Goal: Task Accomplishment & Management: Use online tool/utility

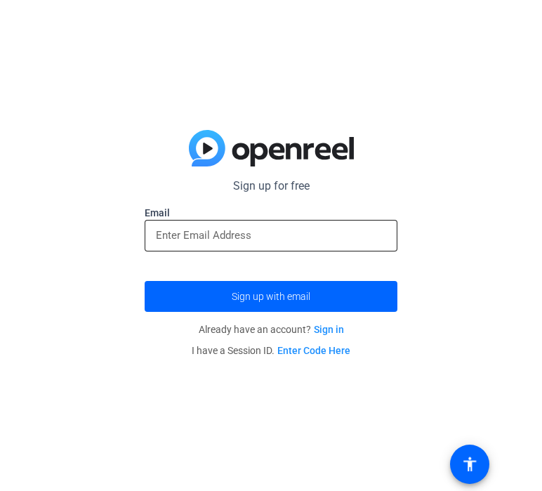
click at [286, 244] on div at bounding box center [271, 236] width 230 height 32
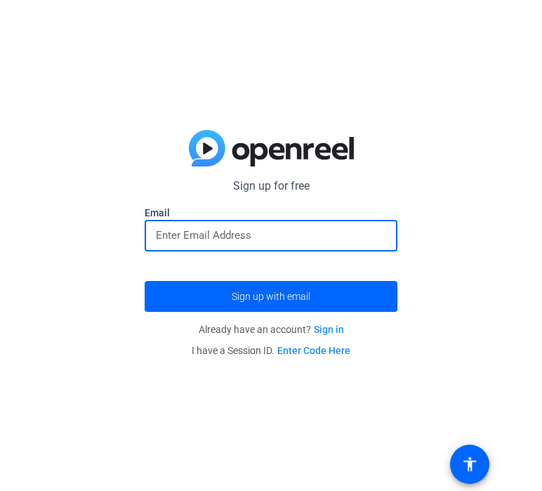
click at [248, 240] on input "email" at bounding box center [271, 235] width 230 height 17
type input "[EMAIL_ADDRESS][DOMAIN_NAME]"
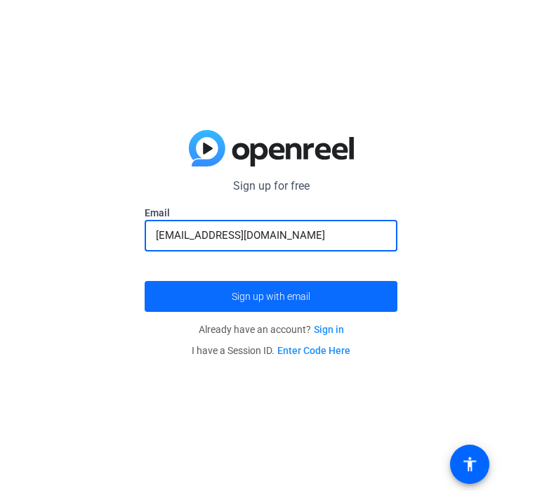
click at [274, 296] on span "Sign up with email" at bounding box center [271, 296] width 79 height 0
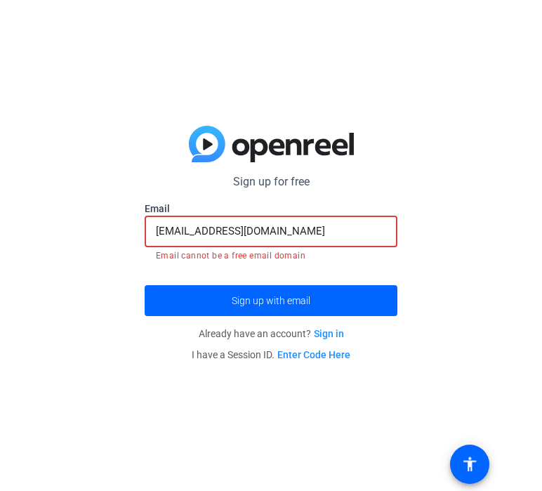
click at [263, 233] on input "[EMAIL_ADDRESS][DOMAIN_NAME]" at bounding box center [271, 231] width 230 height 17
click at [112, 395] on div "Sign up for free [EMAIL_ADDRESS][DOMAIN_NAME] Email [EMAIL_ADDRESS][DOMAIN_NAME…" at bounding box center [271, 245] width 542 height 491
drag, startPoint x: 270, startPoint y: 232, endPoint x: 131, endPoint y: 247, distance: 139.8
click at [131, 247] on div "Sign up for free [EMAIL_ADDRESS][DOMAIN_NAME] Email [EMAIL_ADDRESS][DOMAIN_NAME…" at bounding box center [271, 245] width 542 height 491
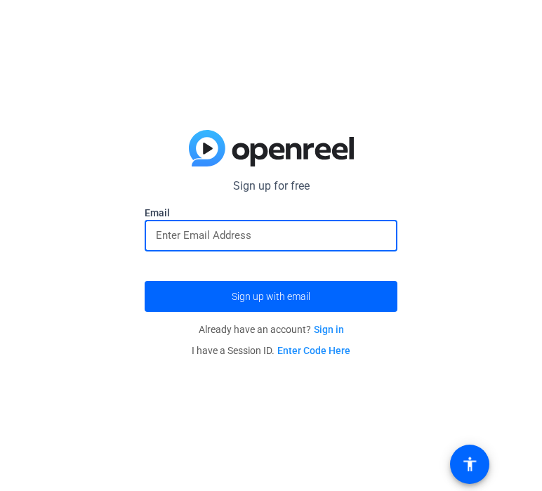
paste input "email"
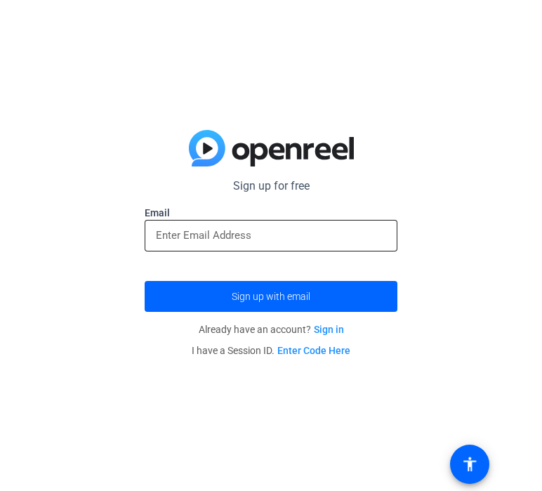
click at [209, 248] on div at bounding box center [271, 236] width 230 height 32
click at [208, 244] on div at bounding box center [271, 236] width 230 height 32
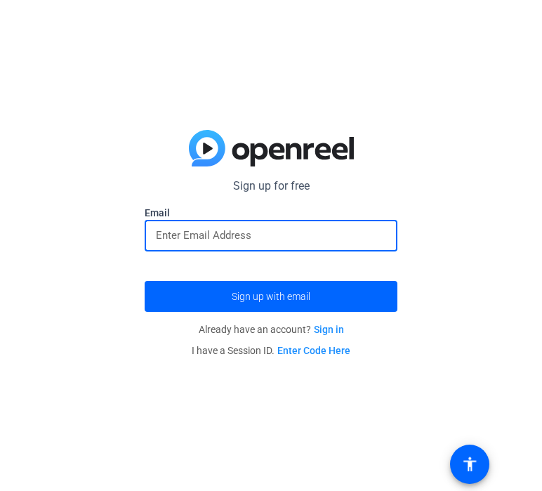
click at [199, 235] on input "email" at bounding box center [271, 235] width 230 height 17
paste input "[EMAIL_ADDRESS][DOMAIN_NAME]"
click at [199, 238] on input "email" at bounding box center [271, 235] width 230 height 17
type input "[EMAIL_ADDRESS][DOMAIN_NAME]"
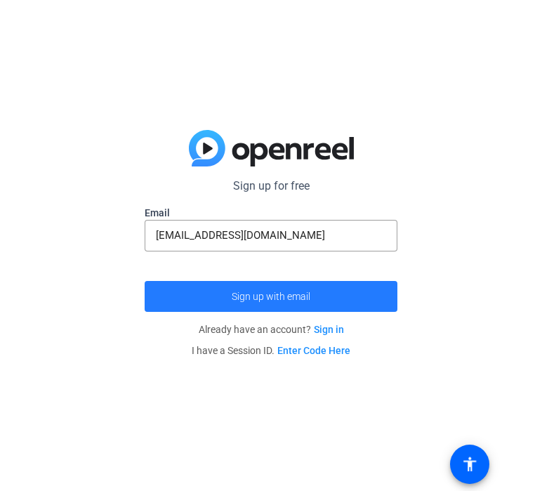
click at [258, 286] on span "submit" at bounding box center [271, 296] width 253 height 34
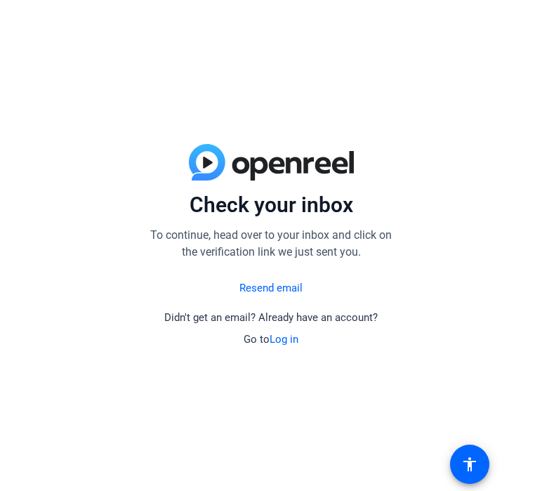
click at [282, 339] on link "Log in" at bounding box center [284, 339] width 29 height 13
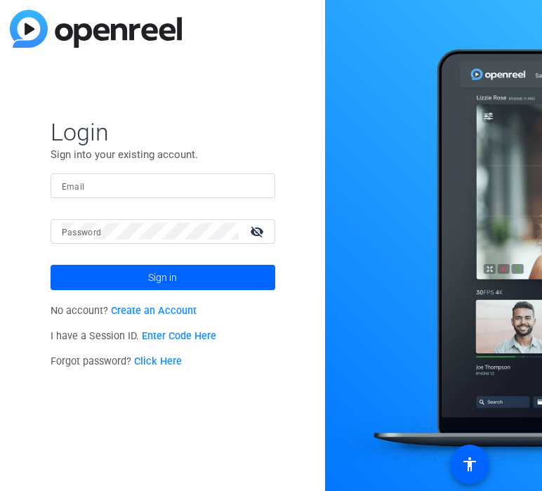
click at [160, 185] on input "Email" at bounding box center [163, 185] width 202 height 17
type input "[EMAIL_ADDRESS][DOMAIN_NAME]"
click at [51, 265] on button "Sign in" at bounding box center [163, 277] width 225 height 25
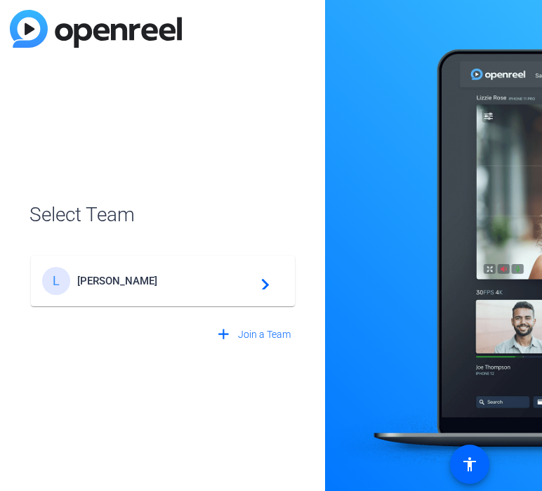
click at [146, 286] on span "[PERSON_NAME]" at bounding box center [164, 280] width 175 height 13
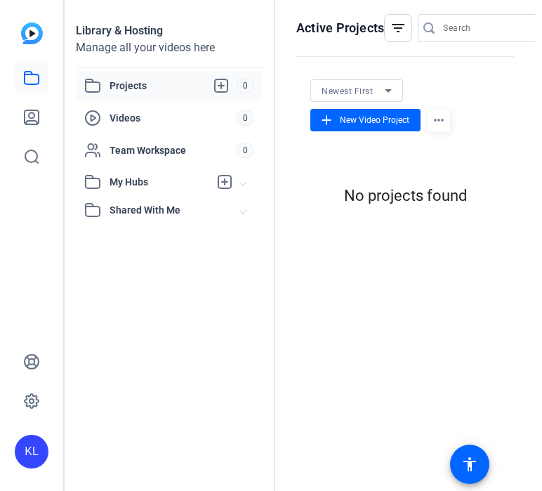
click at [416, 218] on openreel-hosting-projects "Newest First add New Video Project more_horiz No projects found" at bounding box center [405, 147] width 218 height 151
click at [432, 127] on mat-icon "more_horiz" at bounding box center [438, 120] width 22 height 22
click at [351, 117] on div at bounding box center [271, 245] width 542 height 491
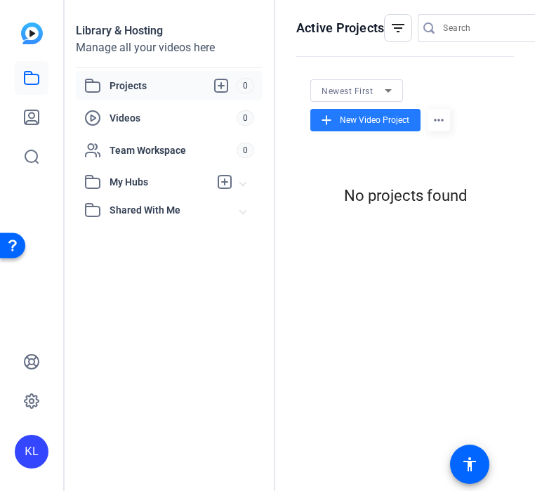
click at [327, 111] on span at bounding box center [365, 120] width 110 height 34
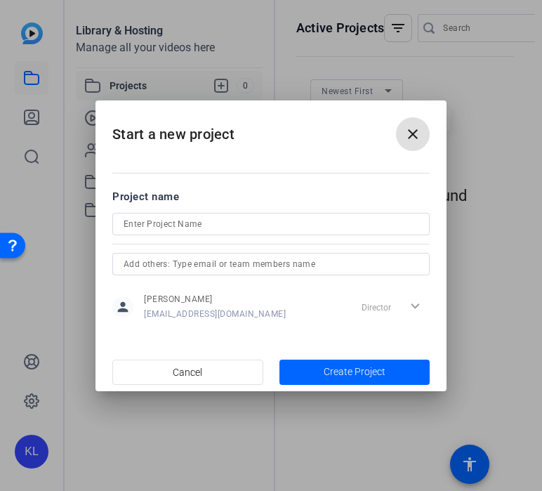
click at [217, 224] on input at bounding box center [271, 224] width 295 height 17
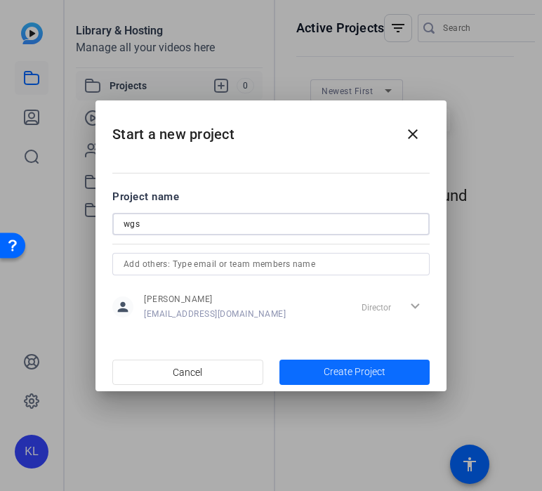
type input "wgs"
click at [335, 364] on span "Create Project" at bounding box center [355, 371] width 62 height 15
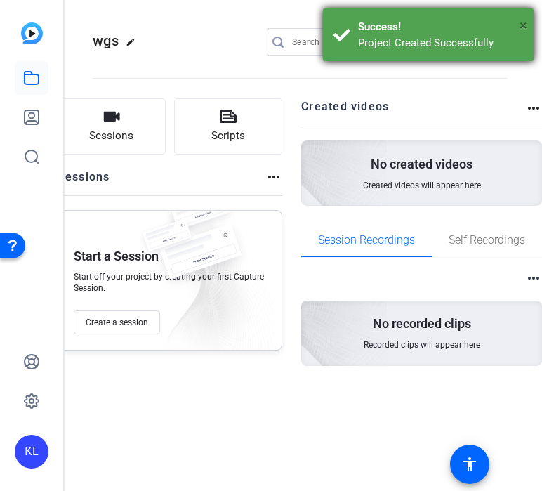
click at [525, 24] on span "×" at bounding box center [523, 25] width 8 height 17
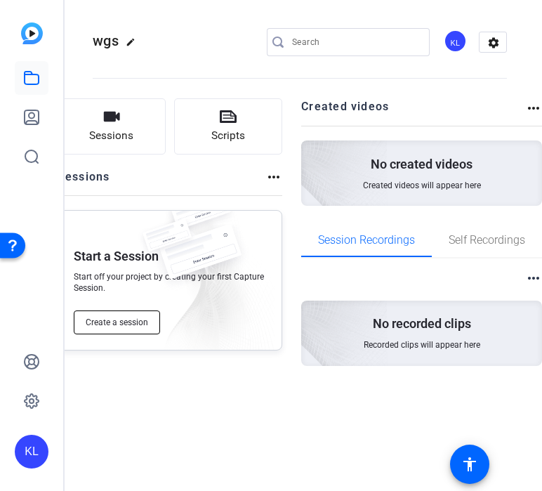
click at [124, 325] on span "Create a session" at bounding box center [117, 322] width 62 height 11
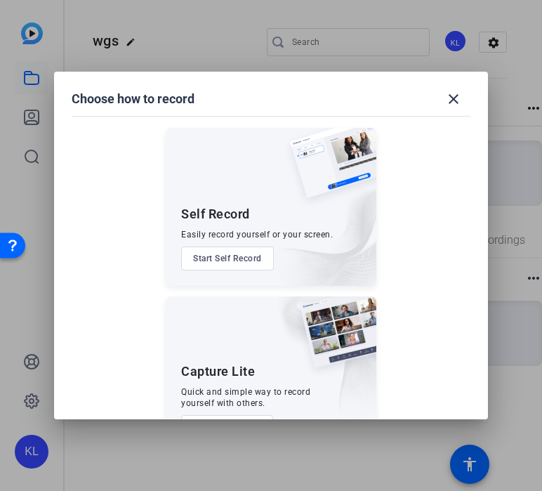
click at [489, 213] on div at bounding box center [271, 245] width 542 height 491
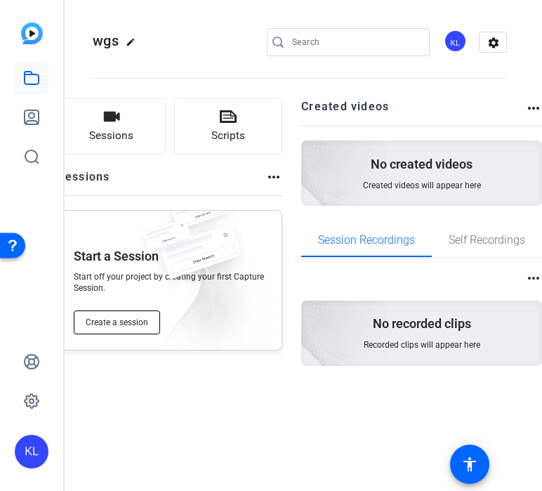
click at [132, 322] on span "Create a session" at bounding box center [117, 322] width 62 height 11
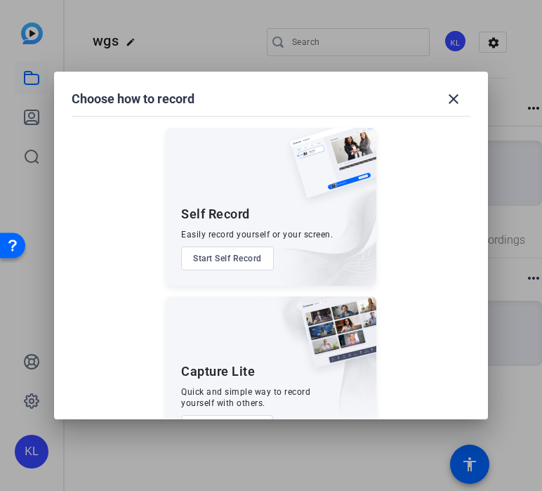
click at [239, 257] on button "Start Self Record" at bounding box center [227, 258] width 93 height 24
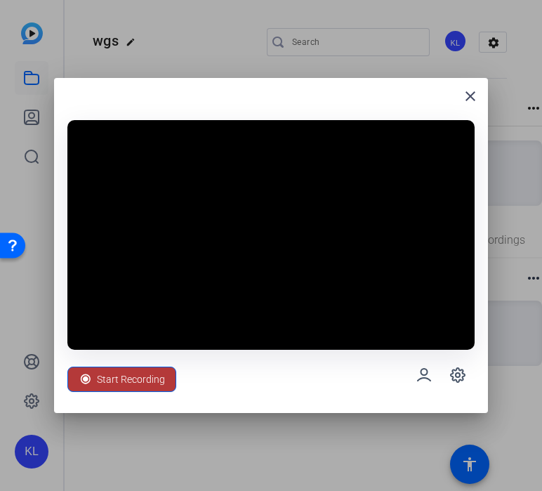
click at [102, 380] on span "Start Recording" at bounding box center [131, 379] width 68 height 27
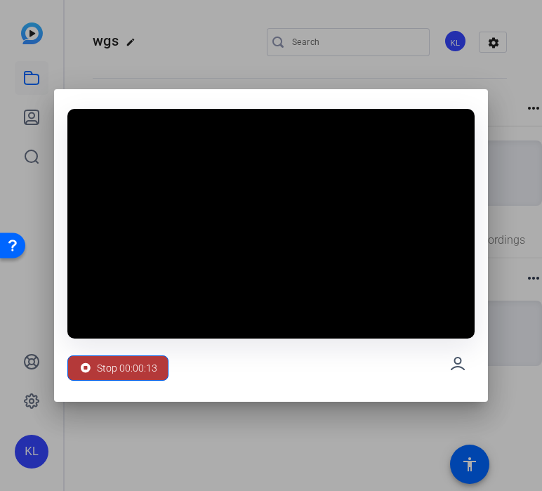
click at [136, 363] on span "Stop 00:00:13" at bounding box center [127, 367] width 60 height 27
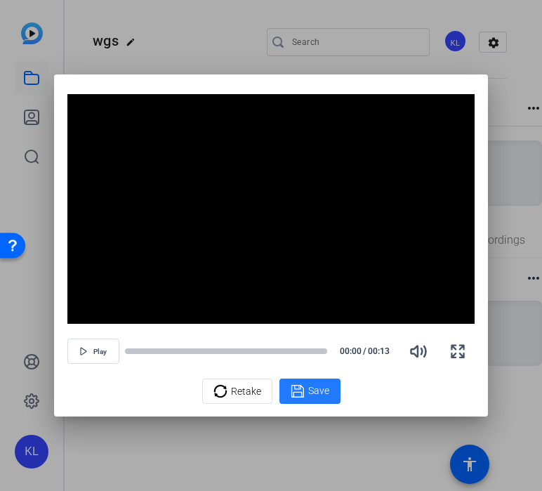
click at [311, 396] on span "Save" at bounding box center [318, 390] width 21 height 15
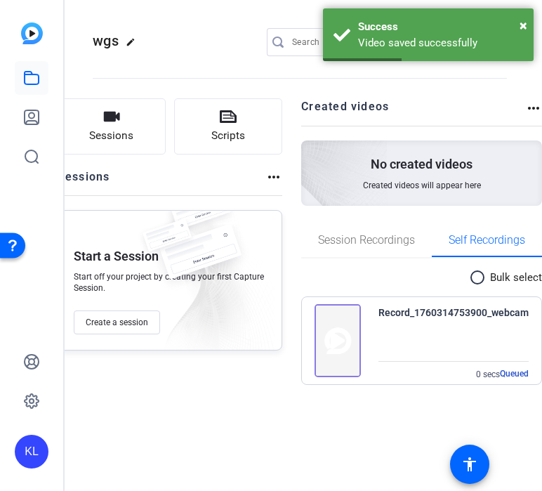
click at [265, 373] on div "Sessions Scripts Sessions more_horiz Start a Session Start off your project by …" at bounding box center [170, 250] width 225 height 304
click at [390, 411] on div "Sessions Scripts Sessions more_horiz Start a Session Start off your project by …" at bounding box center [300, 252] width 470 height 336
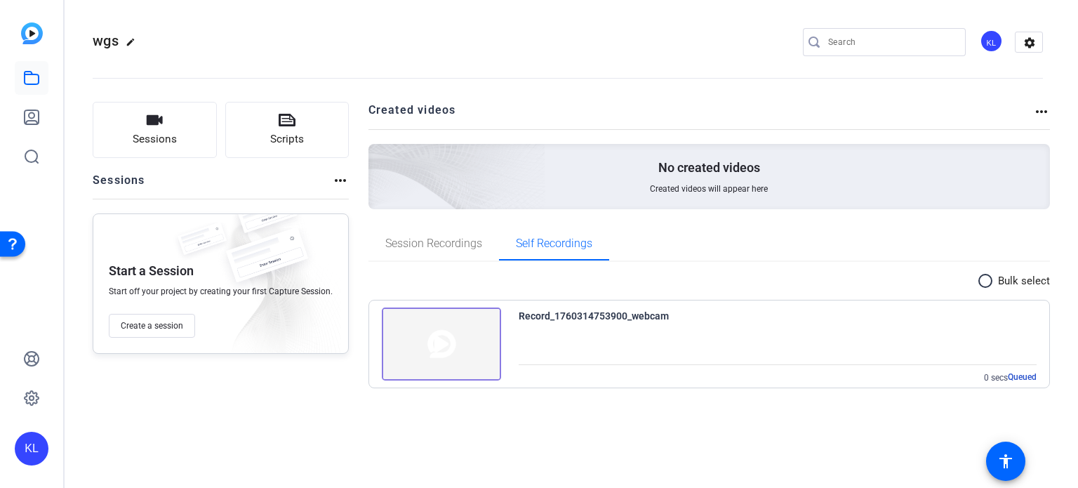
click at [541, 373] on span "0 secs" at bounding box center [996, 378] width 24 height 10
click at [541, 298] on div "Record_1760314753900_webcam 0 secs Queued" at bounding box center [710, 338] width 682 height 99
click at [541, 272] on mat-icon "radio_button_unchecked" at bounding box center [987, 280] width 21 height 17
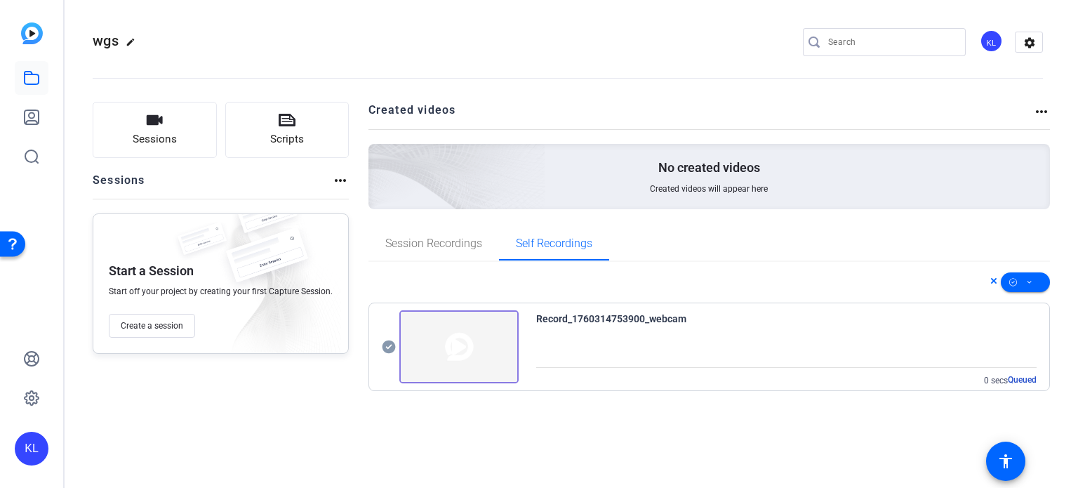
click at [541, 359] on div "Record_1760314753900_webcam 0 secs Queued" at bounding box center [786, 348] width 501 height 77
click at [541, 375] on span "Queued" at bounding box center [1022, 379] width 29 height 11
click at [541, 381] on span "Queued" at bounding box center [1022, 379] width 29 height 11
click at [461, 393] on div "Record_1760314753900_webcam 0 secs Queued" at bounding box center [710, 335] width 682 height 147
click at [442, 356] on img at bounding box center [458, 346] width 119 height 73
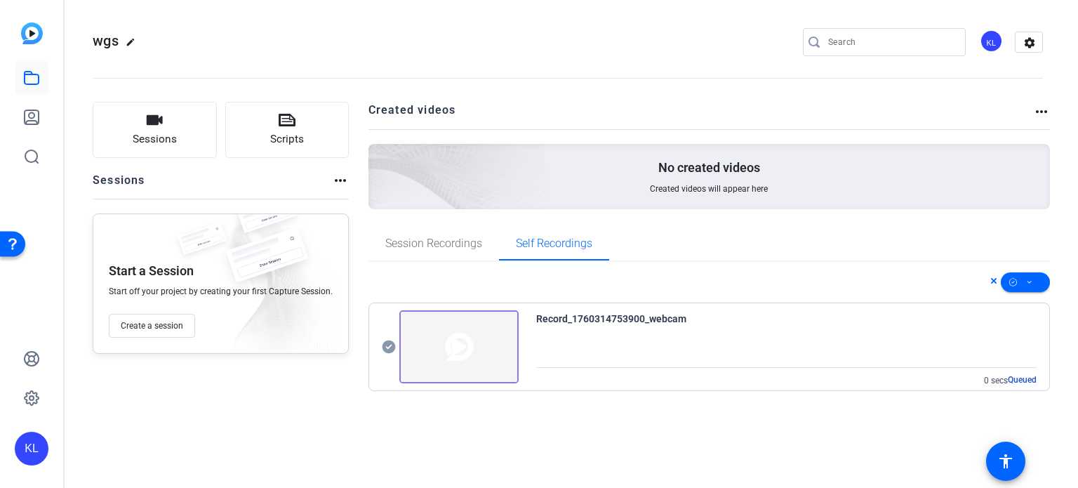
click at [442, 356] on img at bounding box center [458, 346] width 119 height 73
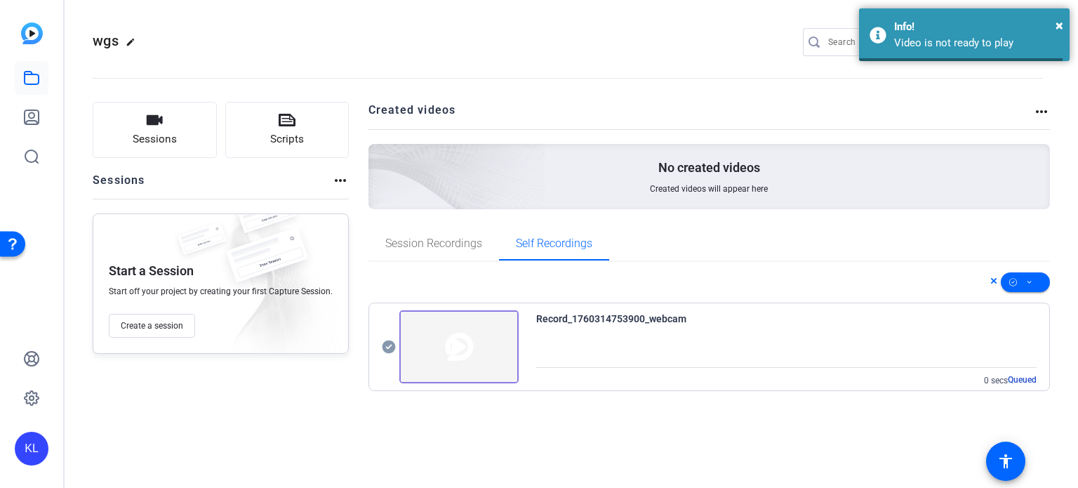
click at [382, 348] on icon at bounding box center [389, 346] width 14 height 17
click at [541, 398] on div "Record_1760314753900_webcam 0 secs Queued" at bounding box center [710, 335] width 682 height 147
click at [541, 26] on span "×" at bounding box center [1060, 25] width 8 height 17
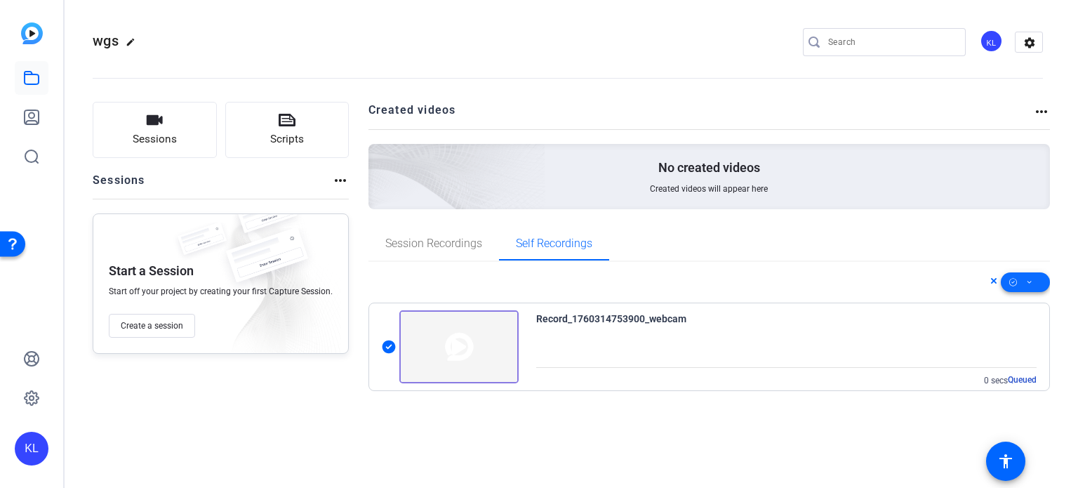
click at [541, 285] on span at bounding box center [1025, 282] width 49 height 34
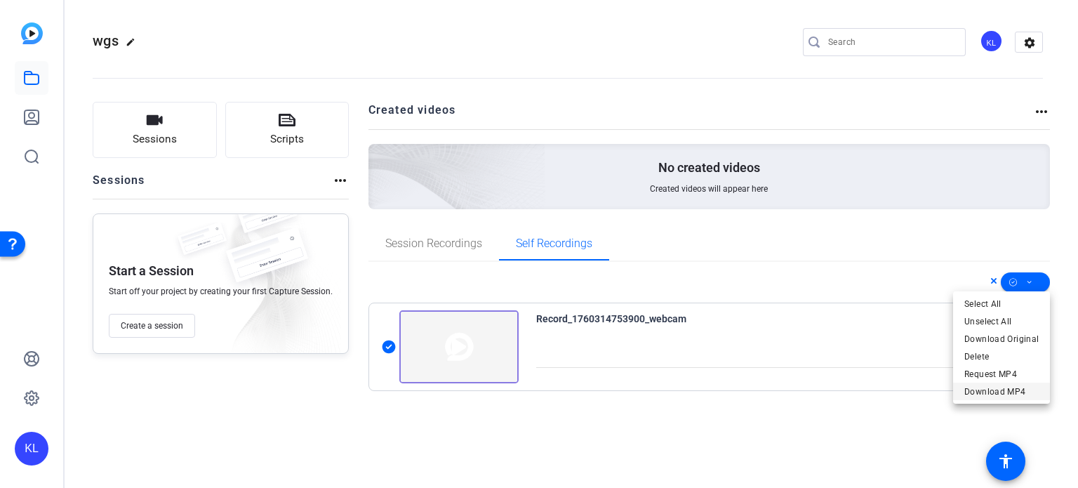
click at [541, 387] on span "Download MP4" at bounding box center [1001, 391] width 74 height 17
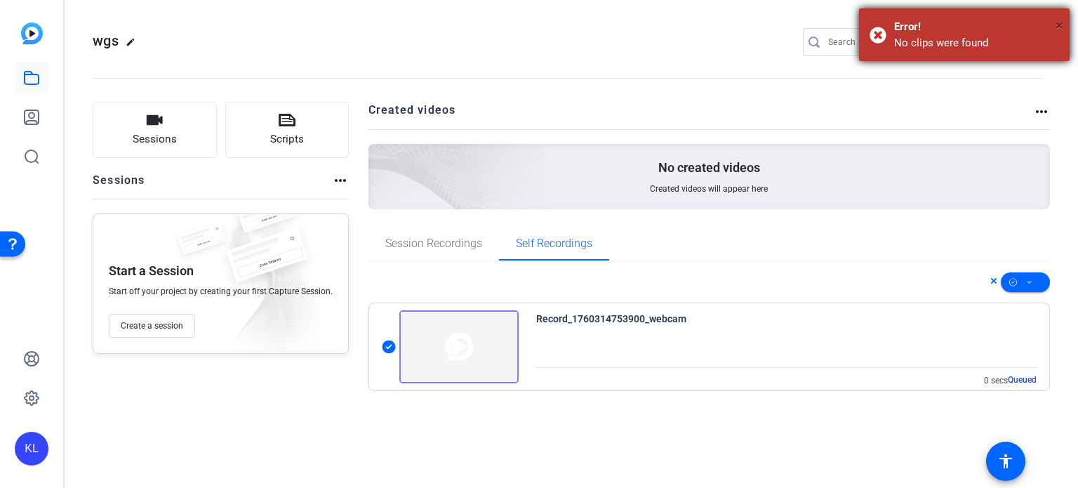
click at [541, 24] on span "×" at bounding box center [1060, 25] width 8 height 17
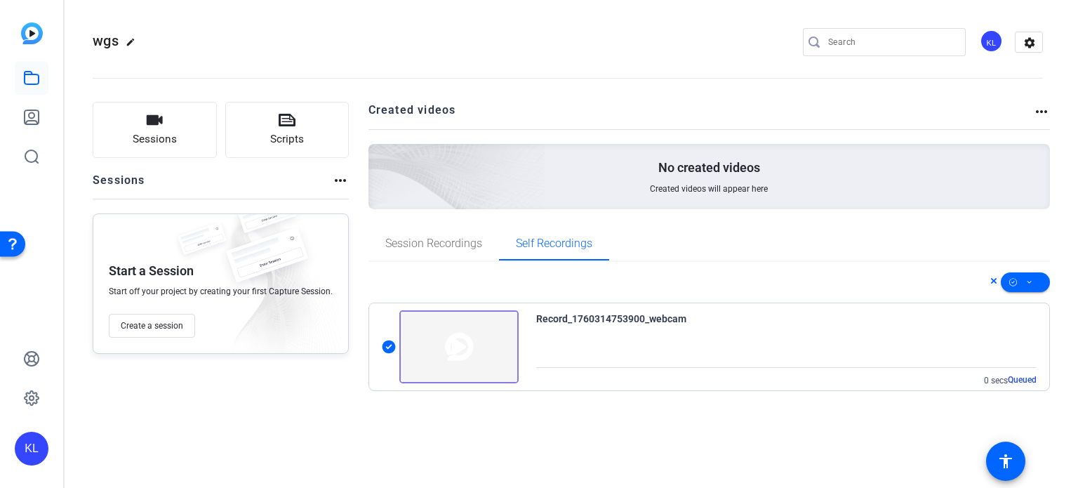
click at [541, 442] on div "wgs edit KL settings Sessions Scripts Sessions more_horiz Start a Session Start…" at bounding box center [572, 244] width 1014 height 488
click at [440, 235] on span "Session Recordings" at bounding box center [433, 244] width 97 height 34
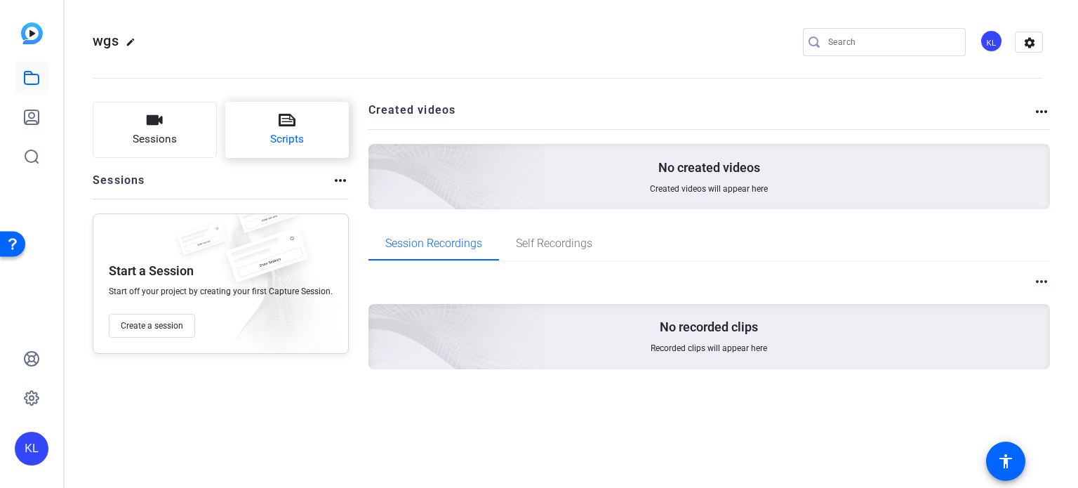
click at [267, 129] on button "Scripts" at bounding box center [287, 130] width 124 height 56
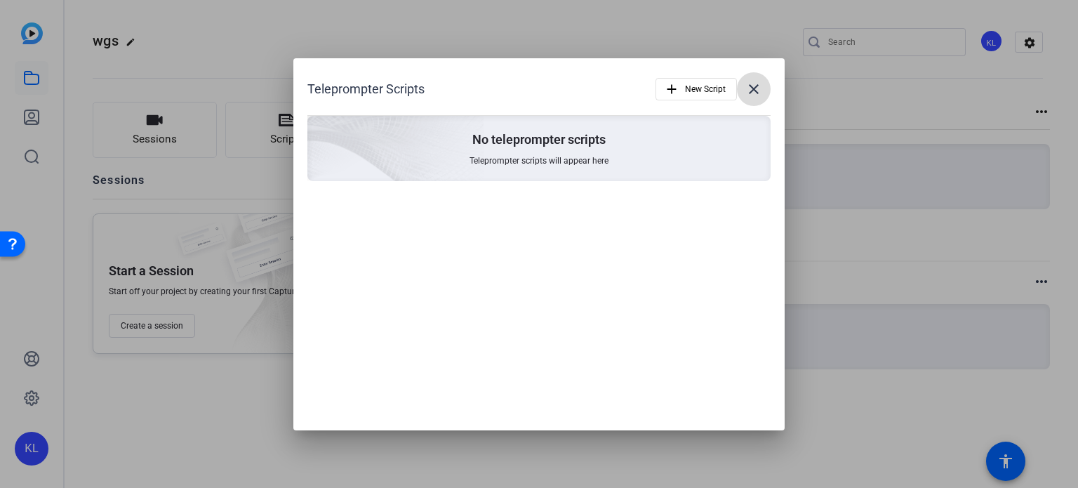
click at [541, 93] on mat-icon "close" at bounding box center [753, 89] width 17 height 17
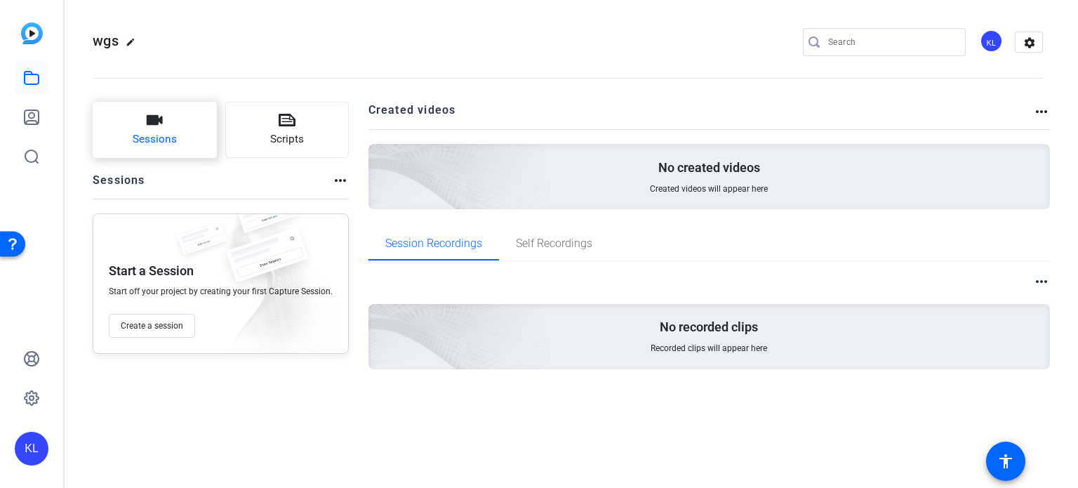
click at [145, 133] on span "Sessions" at bounding box center [155, 139] width 44 height 16
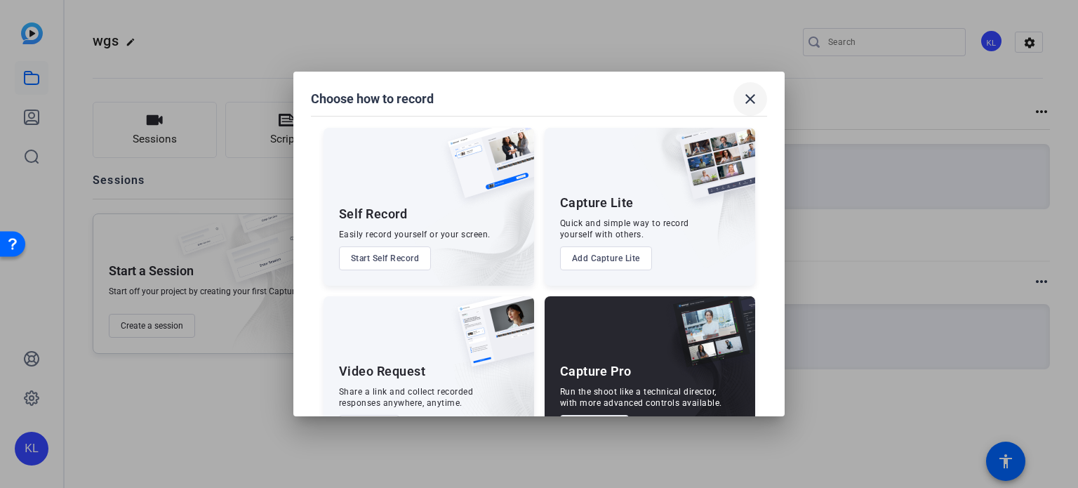
click at [541, 91] on mat-icon "close" at bounding box center [750, 99] width 17 height 17
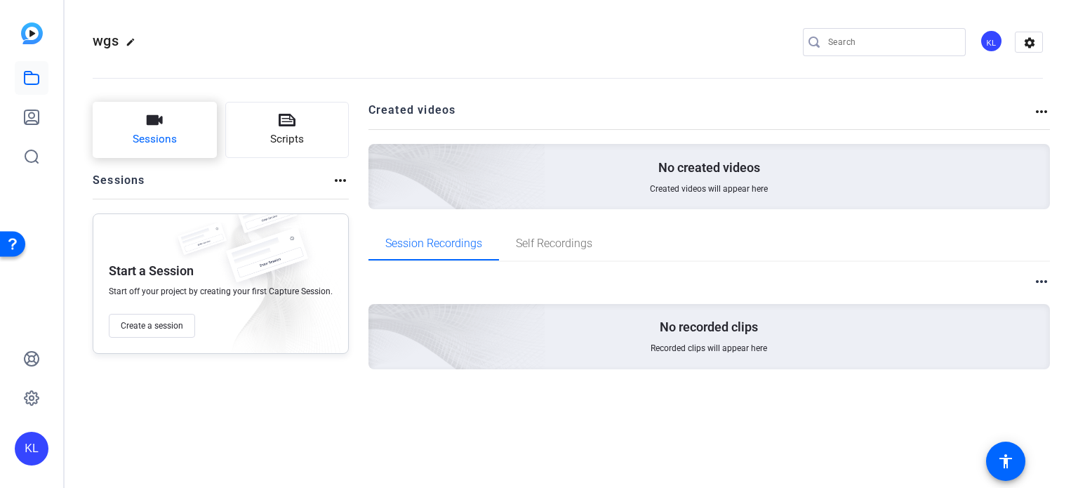
click at [192, 143] on button "Sessions" at bounding box center [155, 130] width 124 height 56
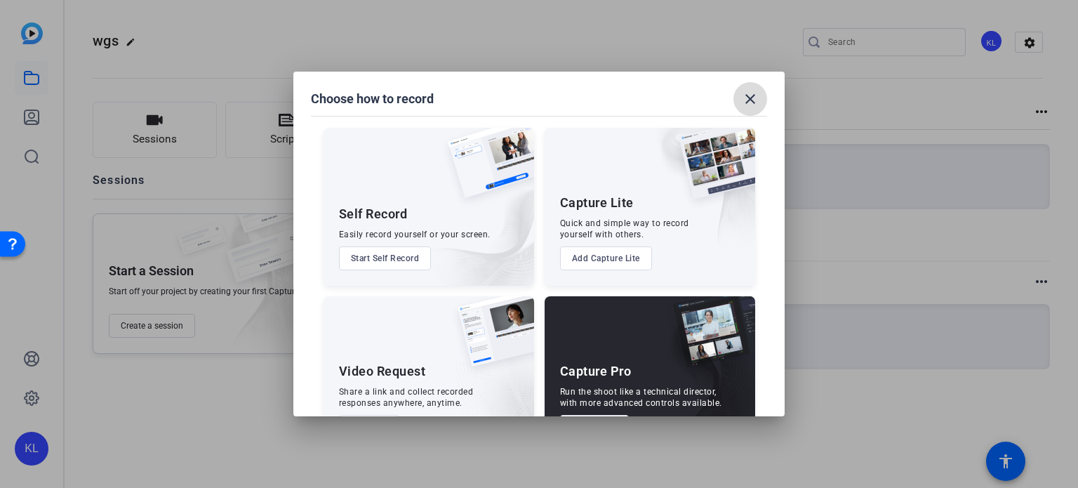
click at [541, 100] on mat-icon "close" at bounding box center [750, 99] width 17 height 17
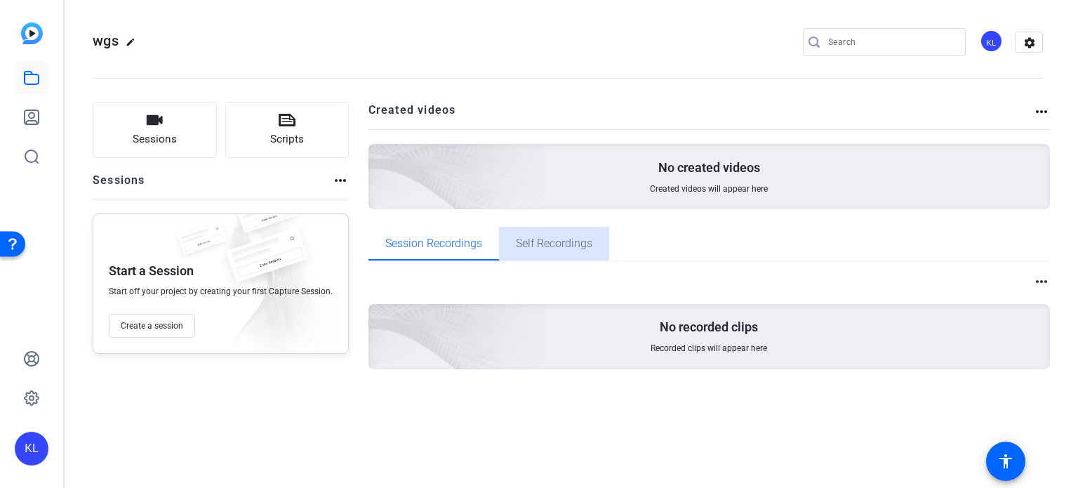
click at [528, 248] on span "Self Recordings" at bounding box center [554, 243] width 77 height 11
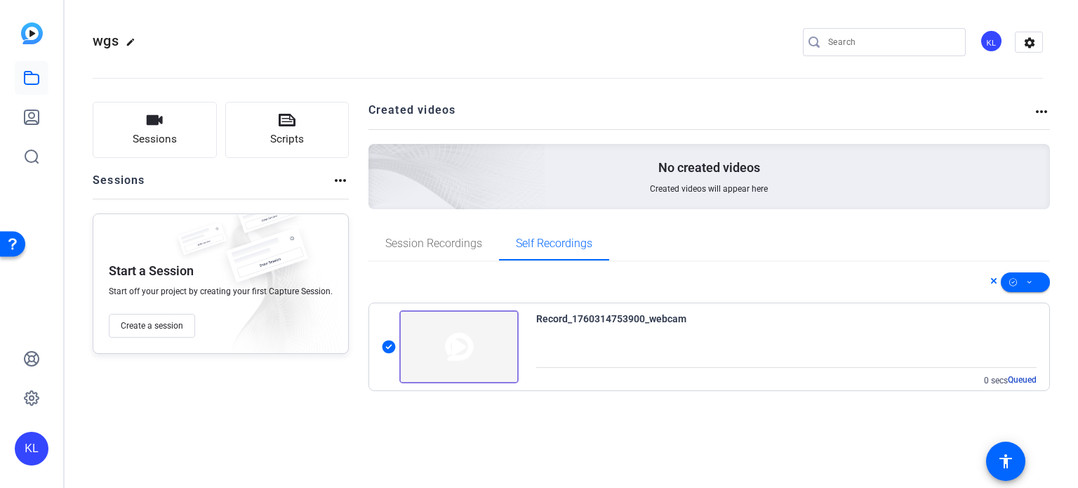
click at [541, 335] on div "Record_1760314753900_webcam 0 secs Queued" at bounding box center [786, 348] width 501 height 77
click at [399, 373] on img at bounding box center [458, 346] width 119 height 73
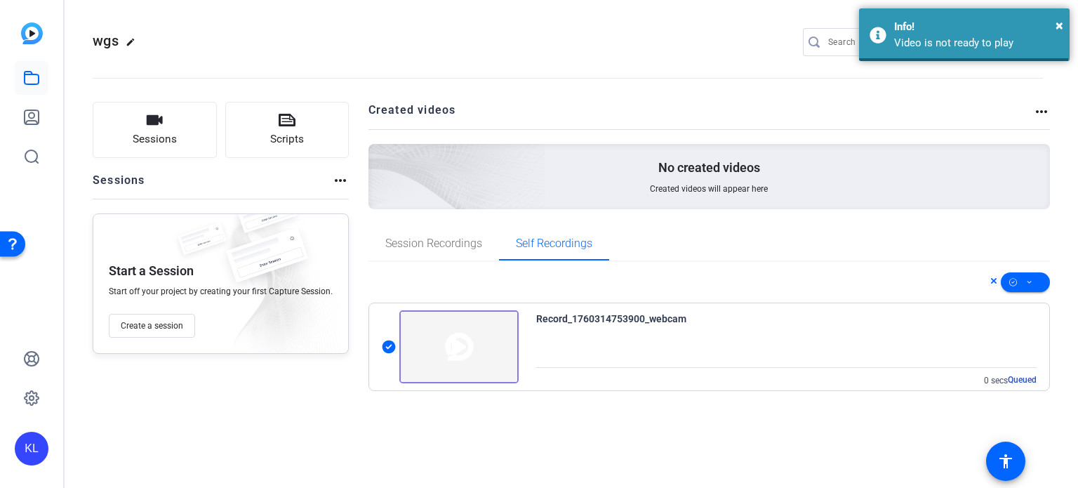
click at [399, 373] on img at bounding box center [458, 346] width 119 height 73
click at [541, 26] on span "×" at bounding box center [1060, 25] width 8 height 17
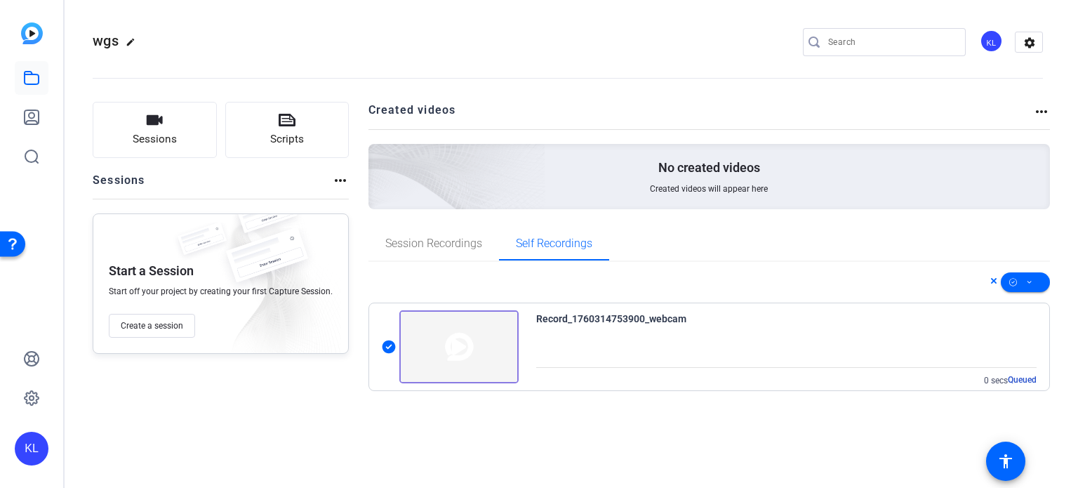
click at [541, 375] on span "Queued" at bounding box center [1022, 379] width 29 height 11
drag, startPoint x: 761, startPoint y: 364, endPoint x: 777, endPoint y: 434, distance: 71.3
click at [541, 434] on div "wgs edit KL settings Sessions Scripts Sessions more_horiz Start a Session Start…" at bounding box center [572, 244] width 1014 height 488
click at [541, 185] on span "Created videos will appear here" at bounding box center [709, 188] width 118 height 11
